Goal: Navigation & Orientation: Find specific page/section

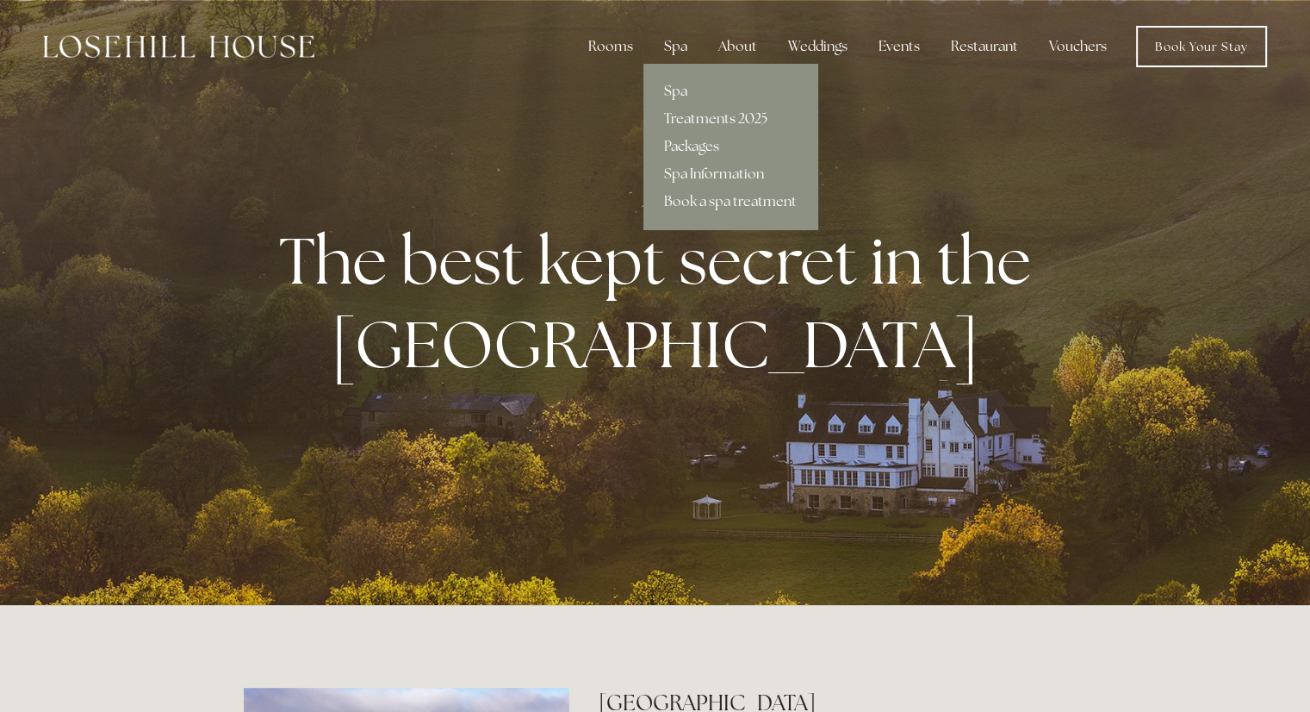
click at [676, 46] on div "Spa" at bounding box center [675, 46] width 51 height 34
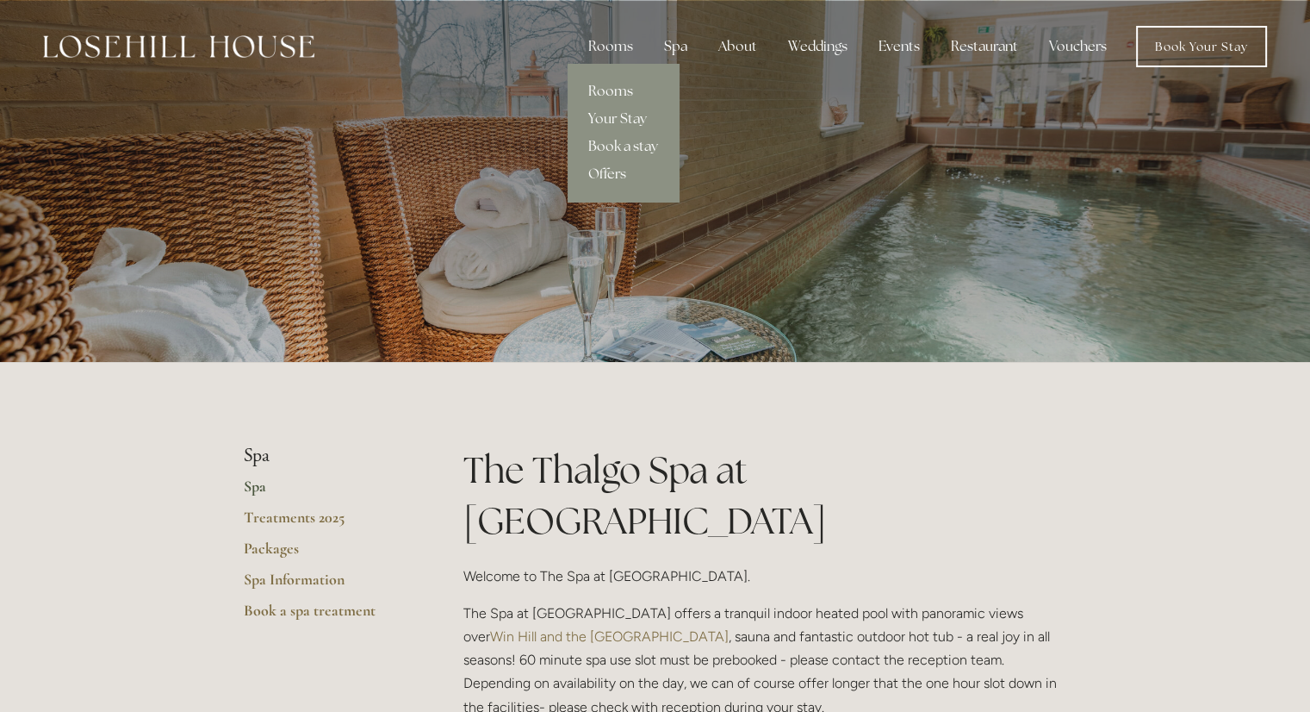
click at [622, 90] on link "Rooms" at bounding box center [623, 92] width 111 height 28
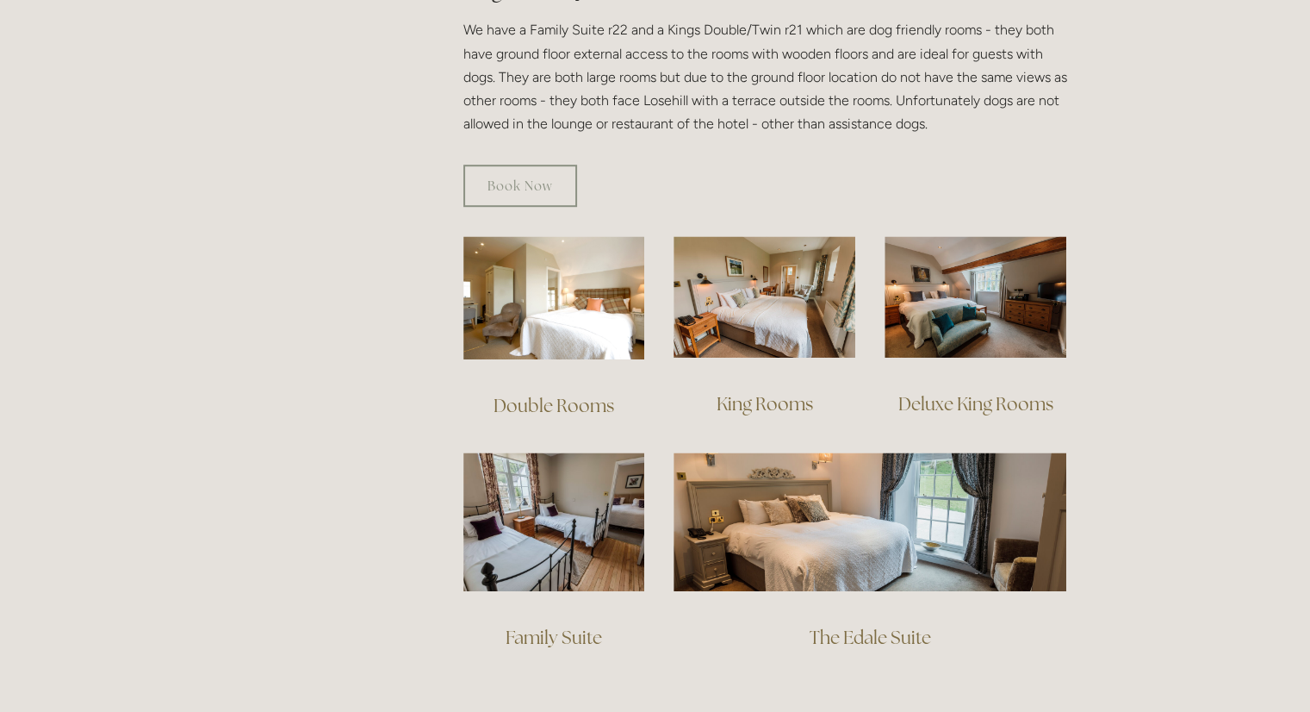
scroll to position [1034, 0]
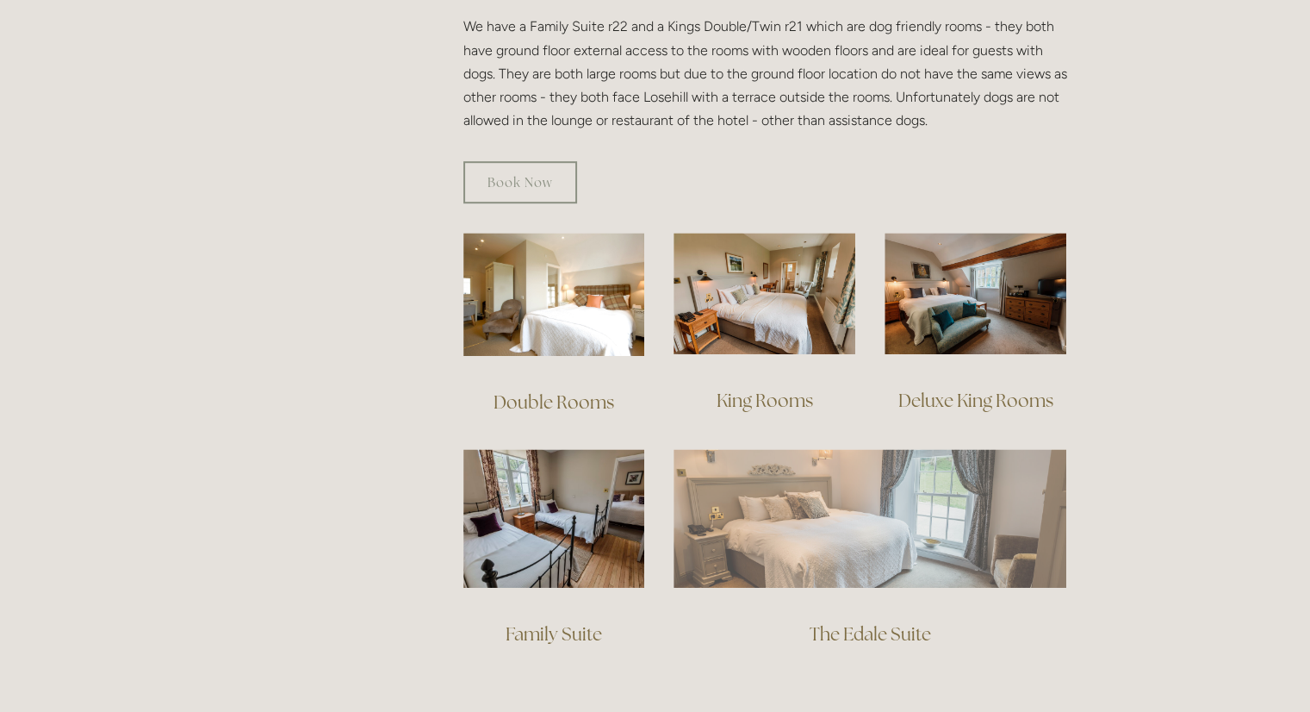
click at [847, 497] on img at bounding box center [870, 518] width 393 height 138
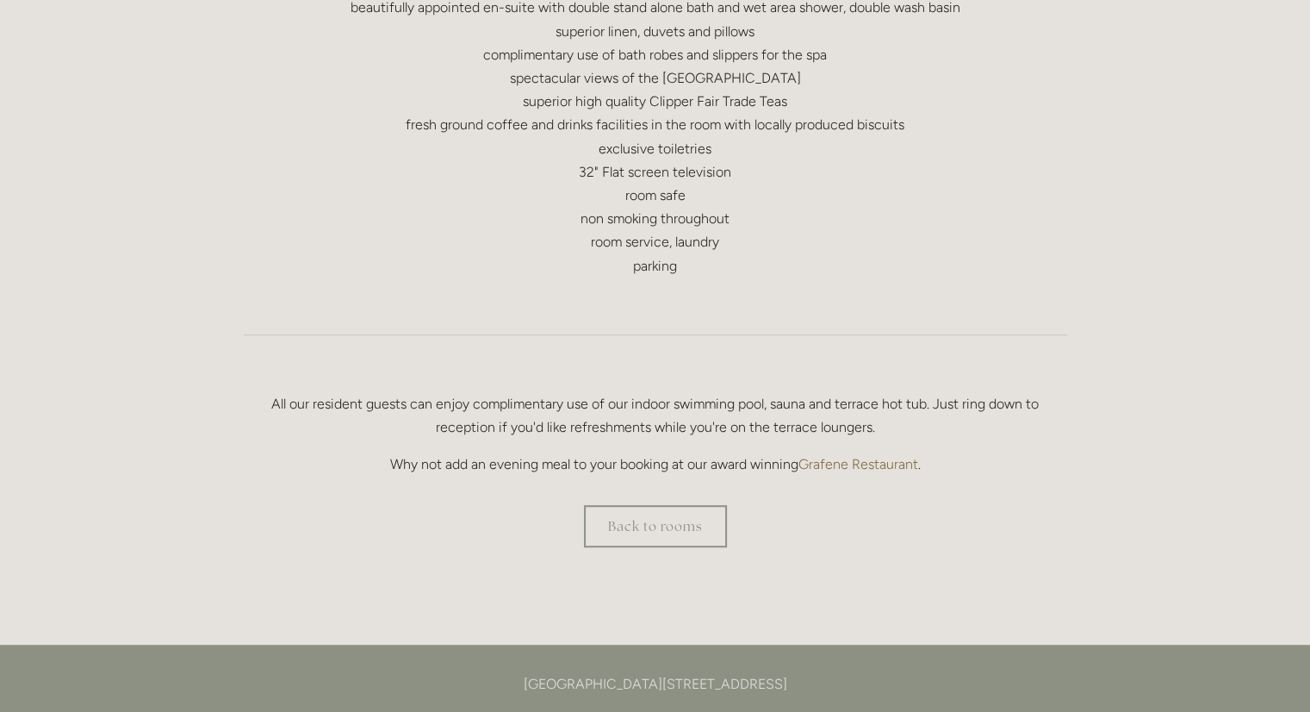
scroll to position [965, 0]
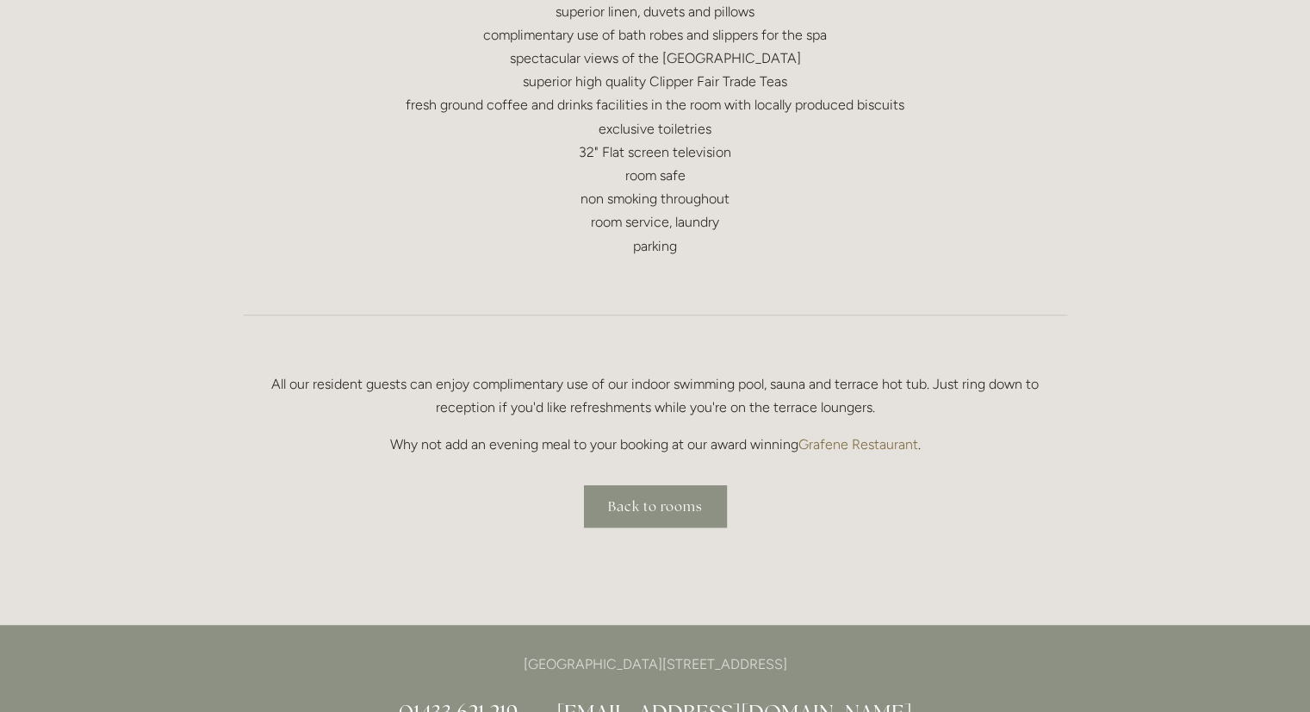
click at [643, 501] on link "Back to rooms" at bounding box center [655, 506] width 143 height 42
